Goal: Check status: Check status

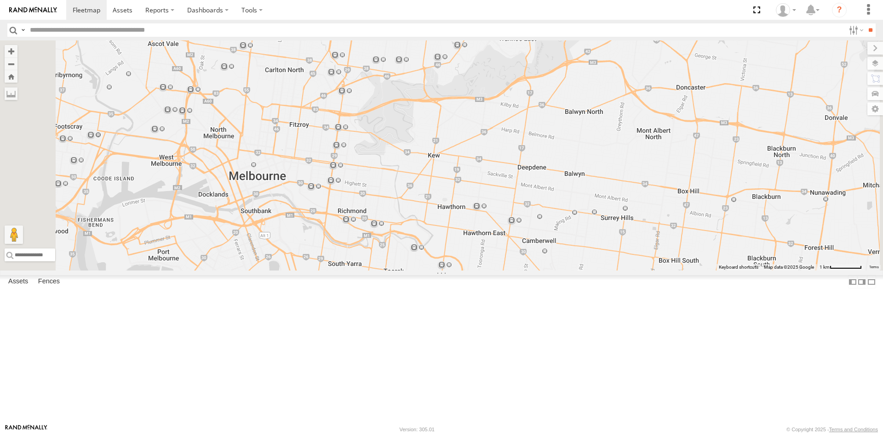
click at [245, 13] on span at bounding box center [235, 0] width 20 height 25
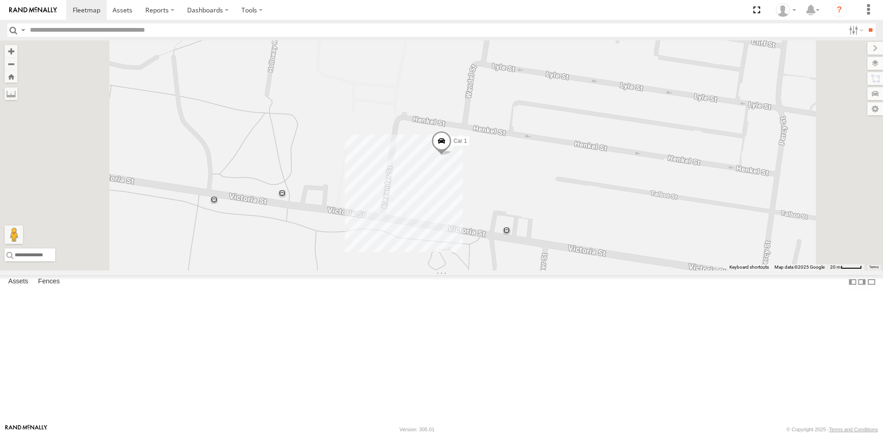
click at [0, 0] on div "Car 2" at bounding box center [0, 0] width 0 height 0
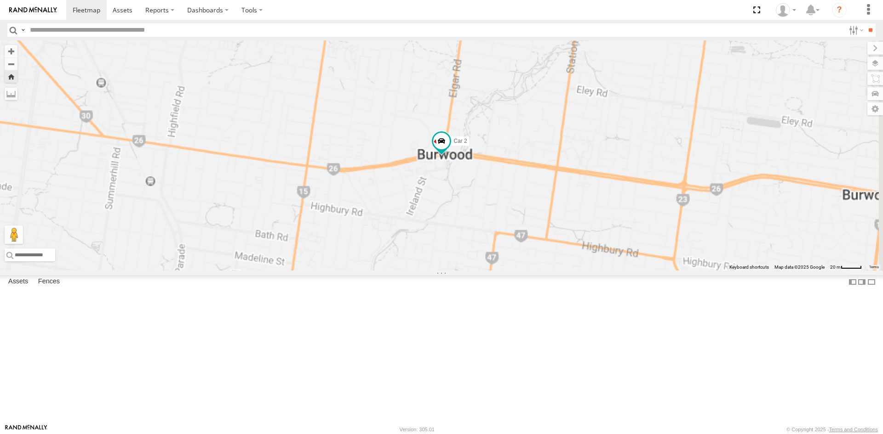
click at [0, 0] on div "Car 1" at bounding box center [0, 0] width 0 height 0
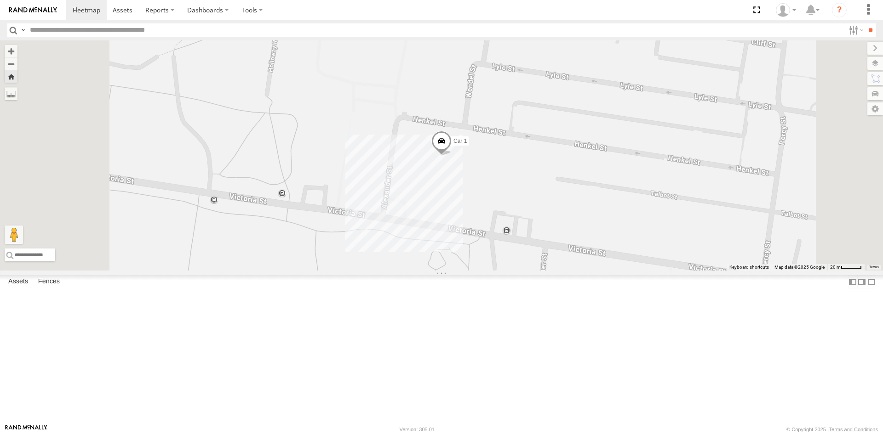
click at [451, 155] on span at bounding box center [441, 143] width 20 height 25
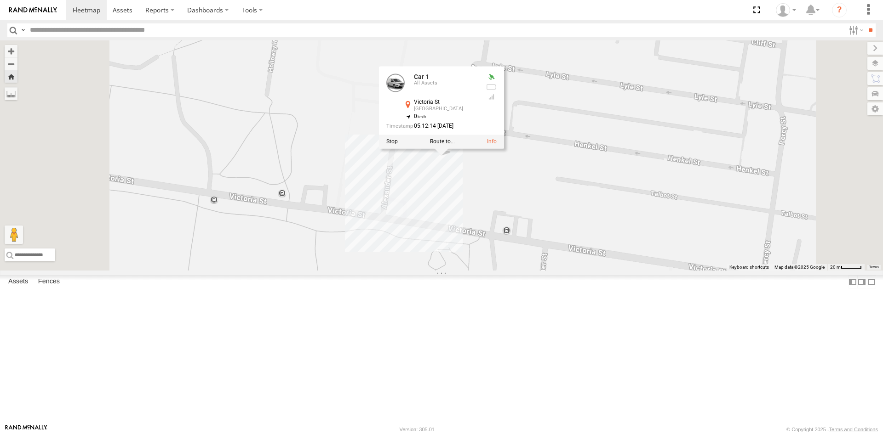
click at [0, 0] on div "Car 2" at bounding box center [0, 0] width 0 height 0
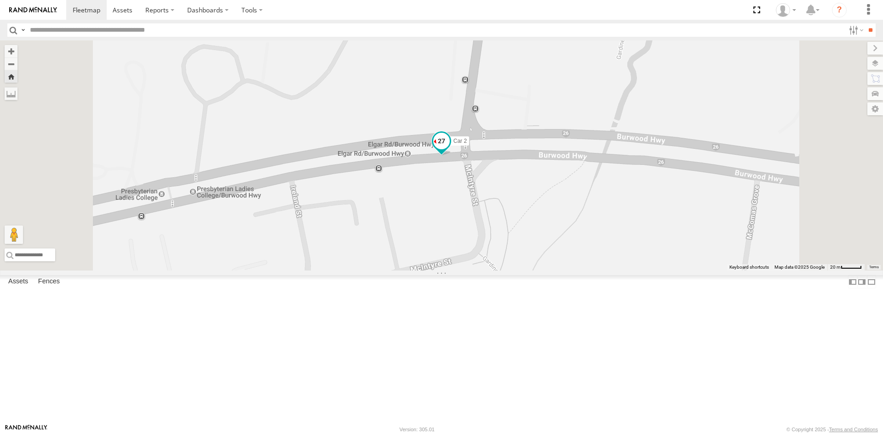
click at [450, 149] on span at bounding box center [441, 140] width 17 height 17
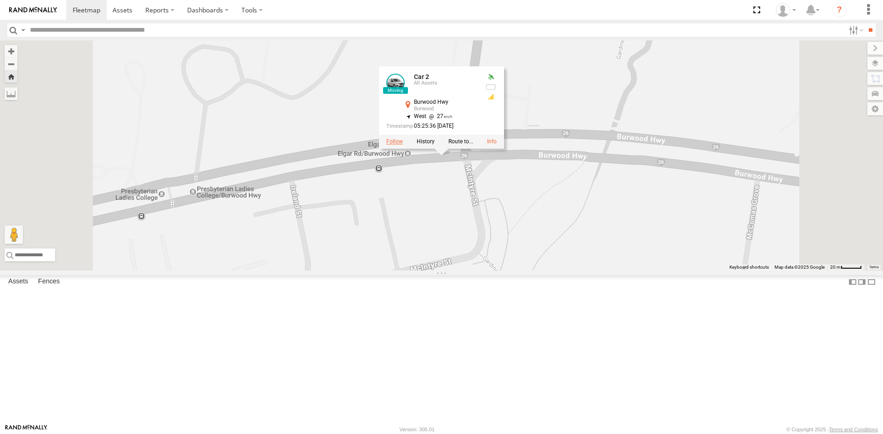
click at [403, 145] on label at bounding box center [394, 141] width 17 height 6
